Goal: Find specific page/section: Find specific page/section

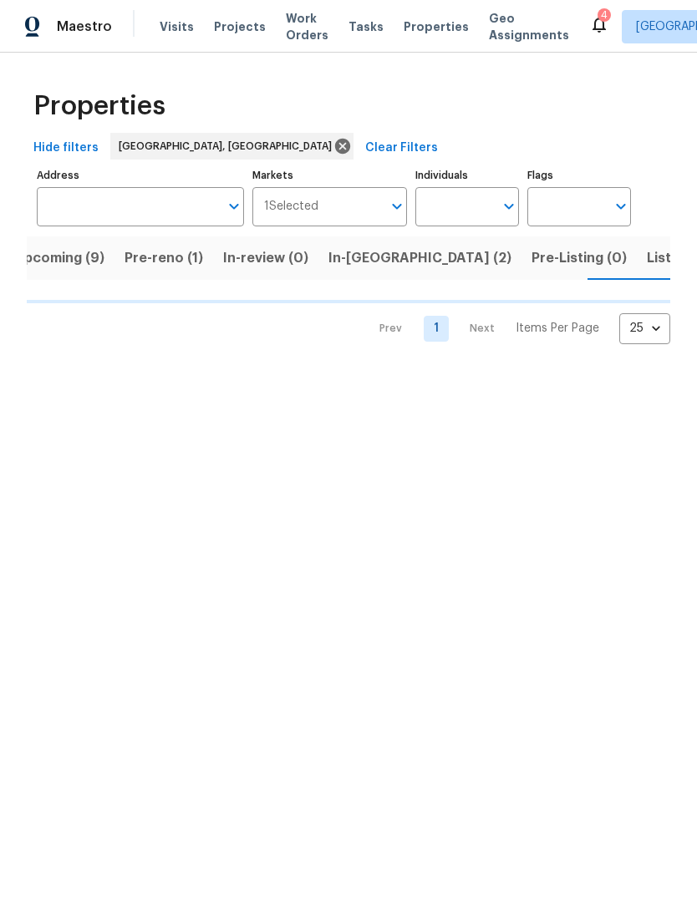
scroll to position [0, 23]
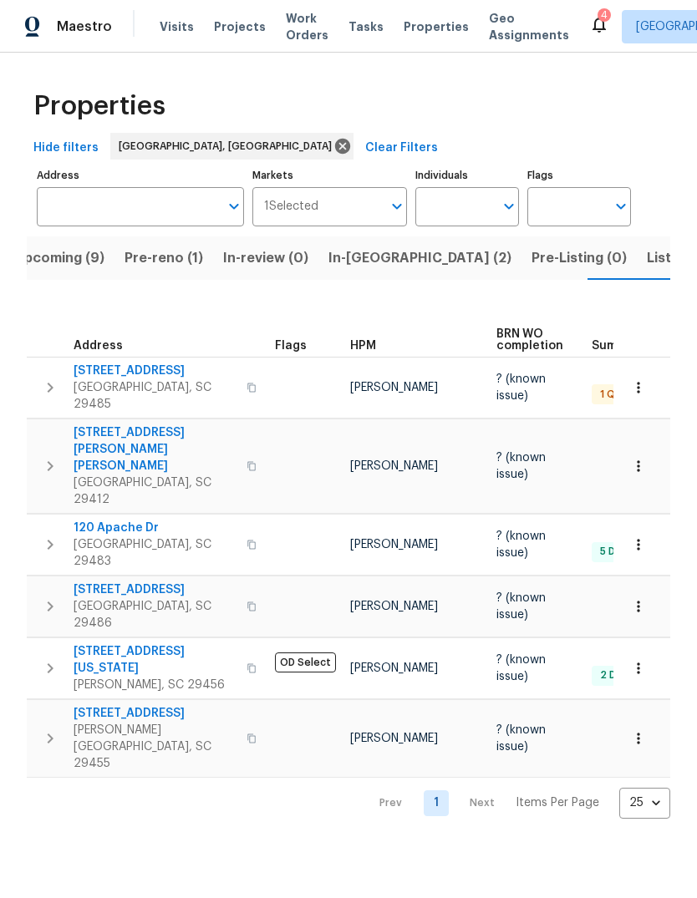
click at [150, 380] on span "[GEOGRAPHIC_DATA], SC 29485" at bounding box center [154, 395] width 163 height 33
click at [394, 261] on button "In-reno (2)" at bounding box center [419, 257] width 203 height 43
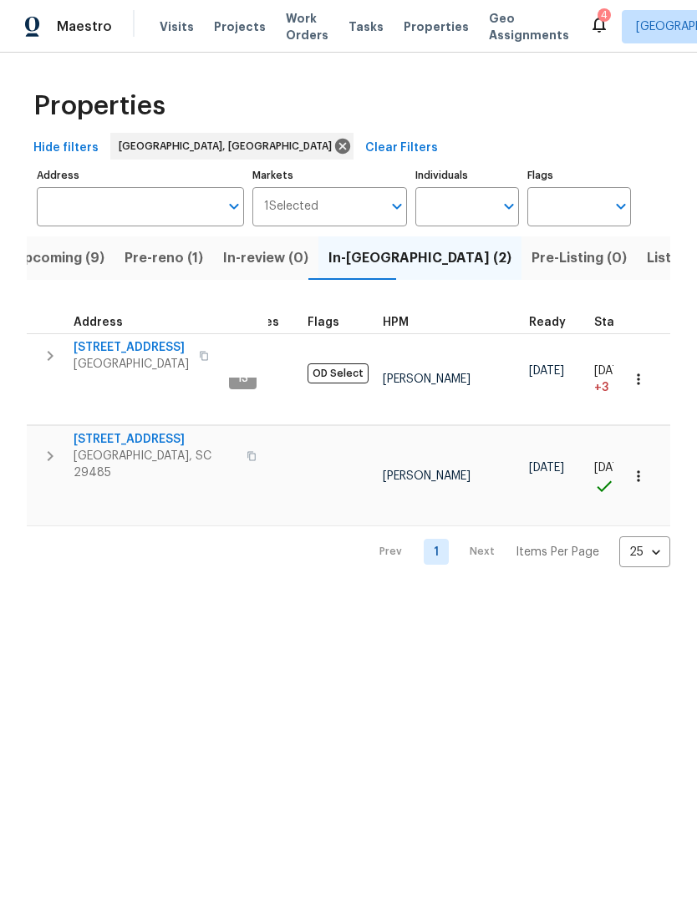
scroll to position [13, 54]
click at [114, 431] on span "105 Nottingham Ct" at bounding box center [154, 439] width 163 height 17
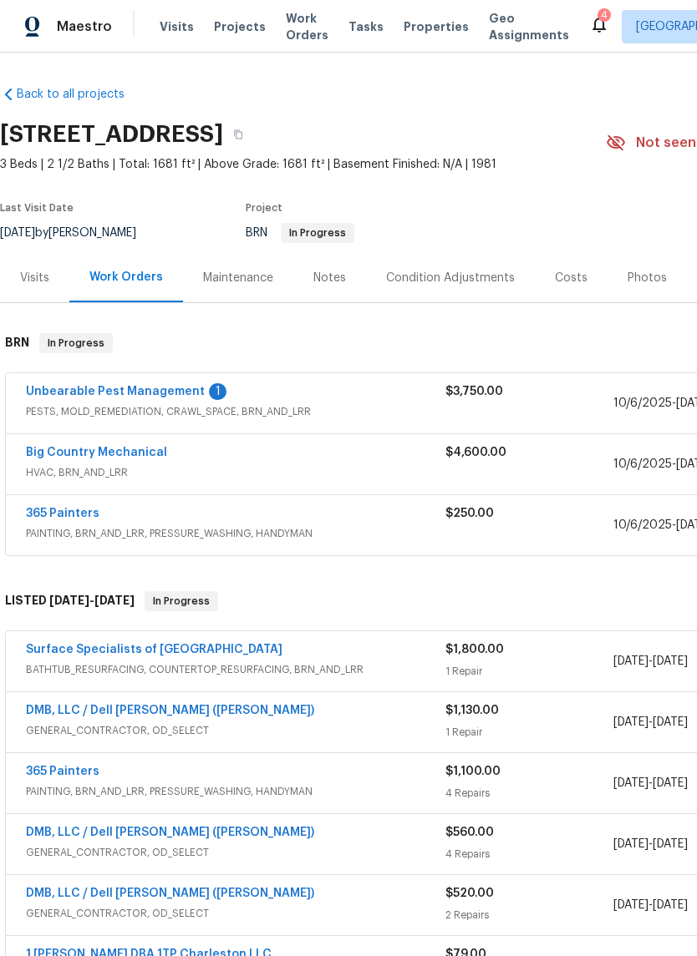
click at [172, 396] on link "Unbearable Pest Management" at bounding box center [115, 392] width 179 height 12
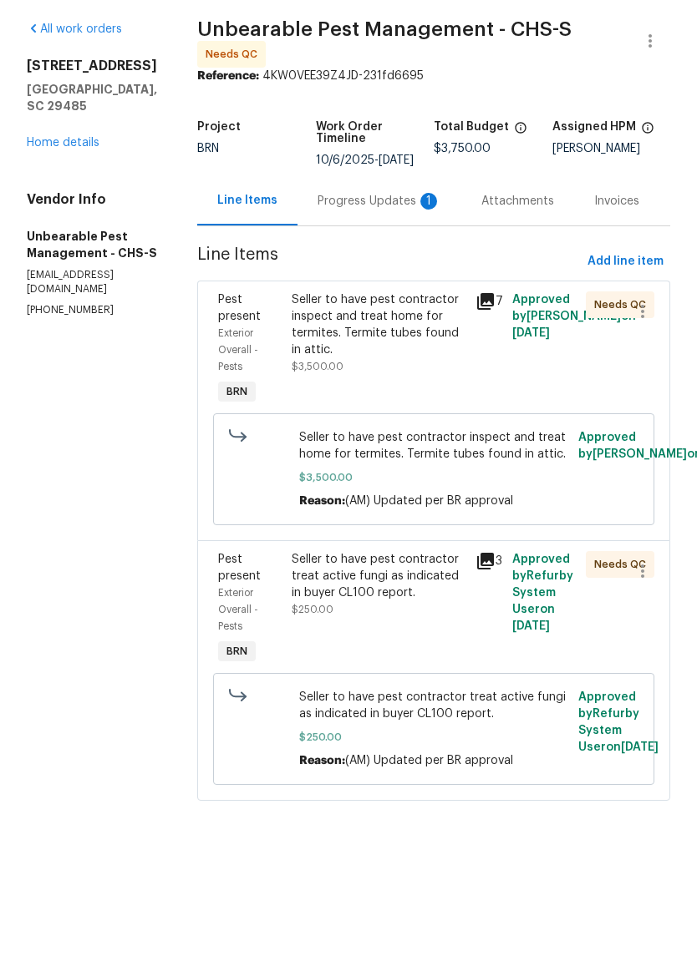
click at [494, 350] on icon at bounding box center [485, 360] width 20 height 20
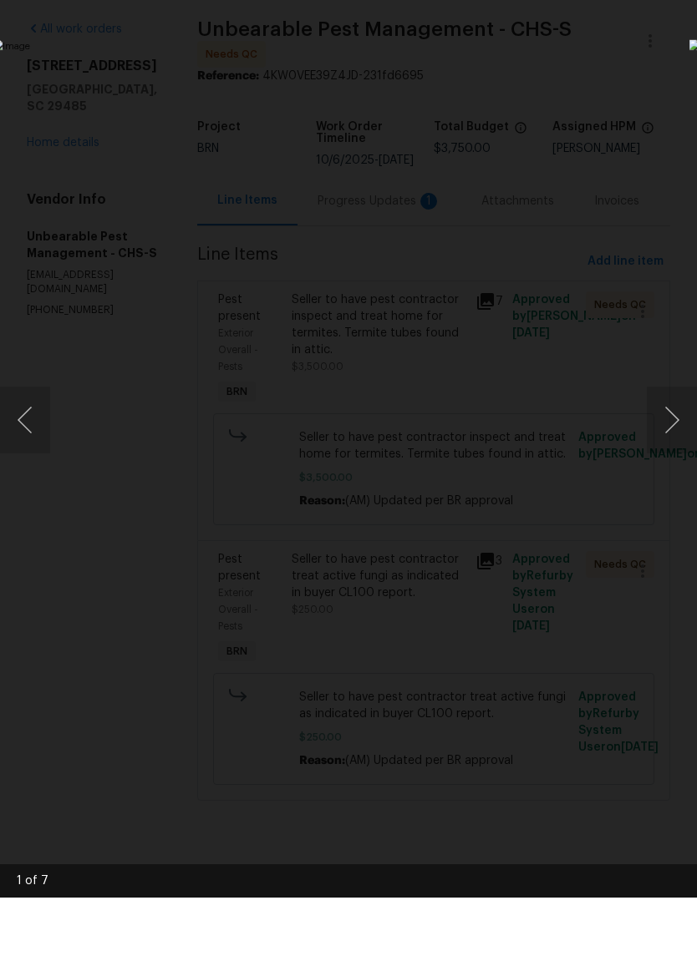
click at [685, 445] on button "Next image" at bounding box center [671, 478] width 50 height 67
click at [679, 445] on button "Next image" at bounding box center [671, 478] width 50 height 67
click at [675, 445] on button "Next image" at bounding box center [671, 478] width 50 height 67
click at [684, 445] on button "Next image" at bounding box center [671, 478] width 50 height 67
click at [685, 445] on button "Next image" at bounding box center [671, 478] width 50 height 67
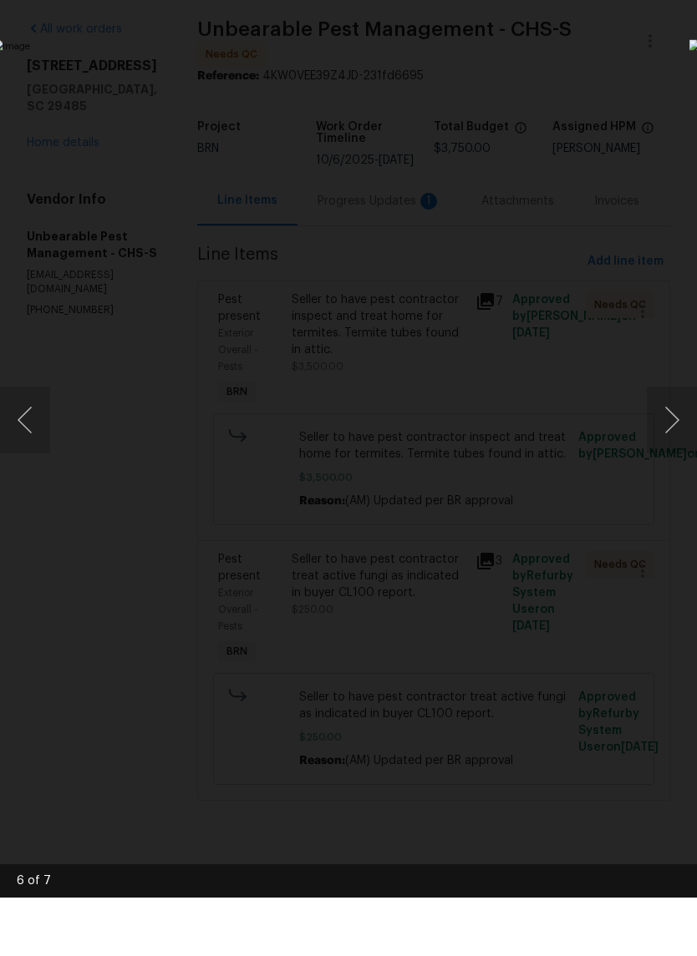
click at [674, 445] on button "Next image" at bounding box center [671, 478] width 50 height 67
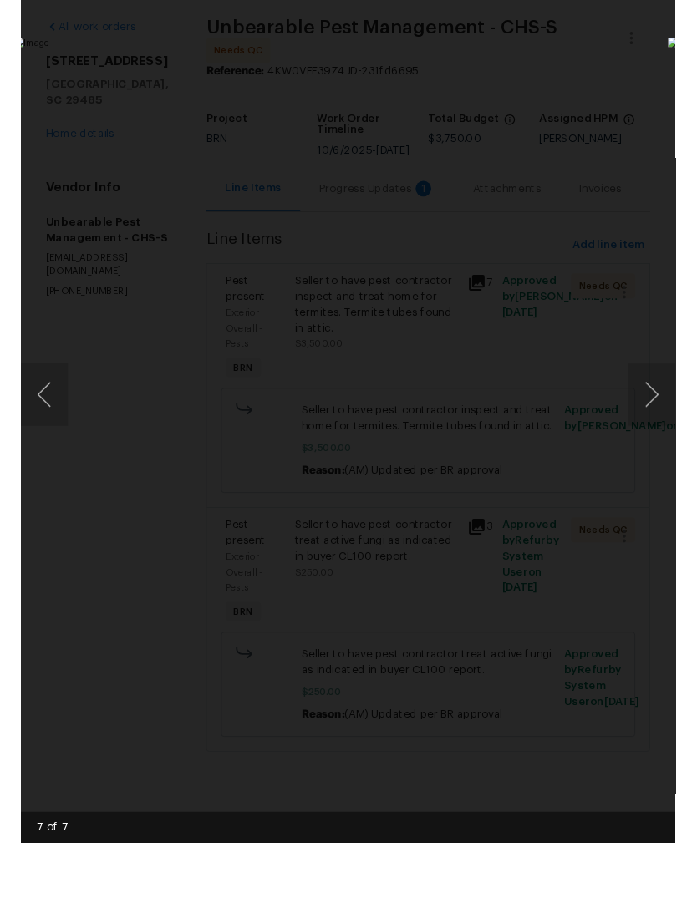
scroll to position [33, 0]
